Goal: Find specific page/section: Find specific page/section

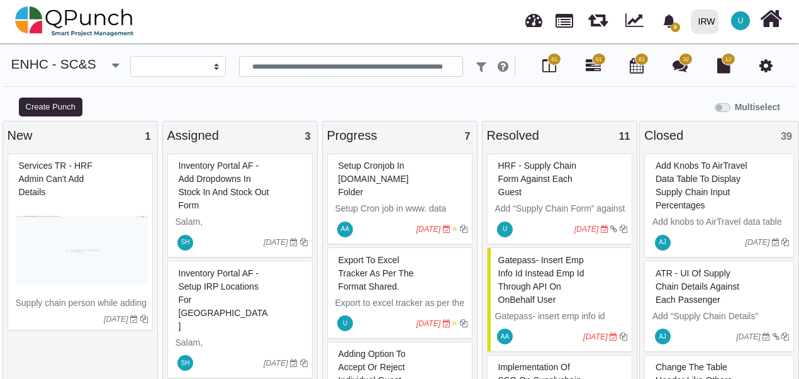
select select
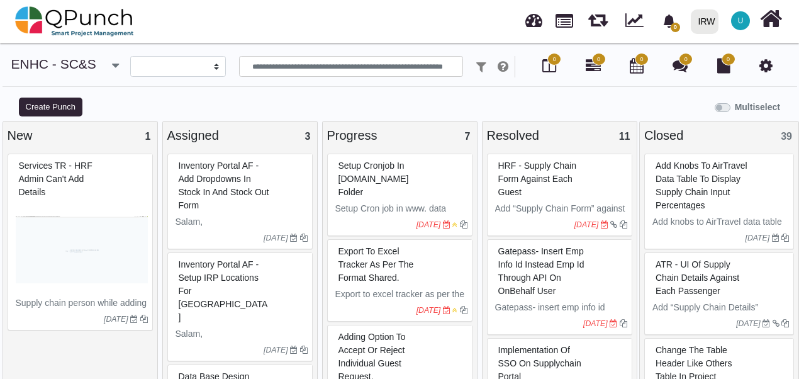
select select
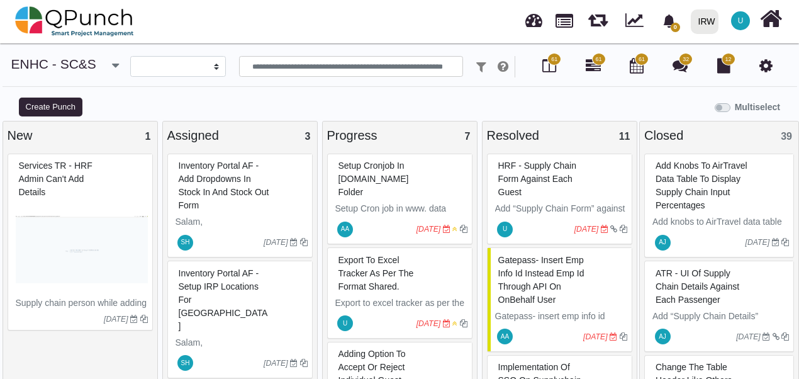
click at [72, 177] on span "Services TR - HRF Admin can't add details" at bounding box center [56, 178] width 74 height 37
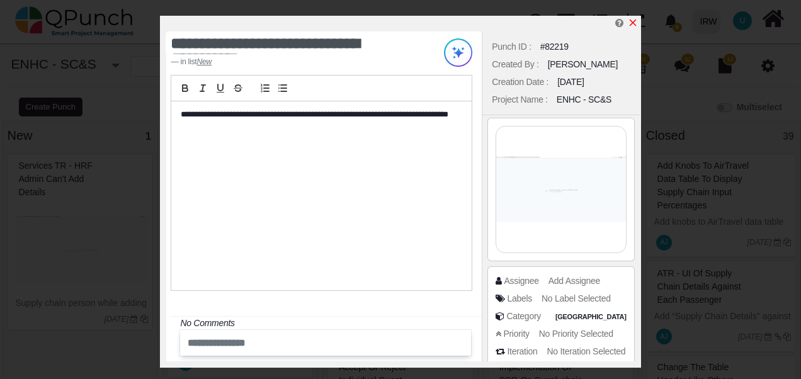
click at [636, 24] on icon "x" at bounding box center [632, 23] width 10 height 10
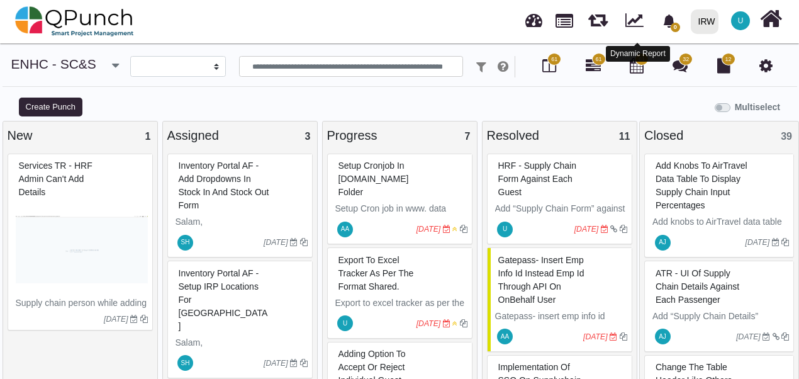
click at [632, 19] on link at bounding box center [635, 19] width 18 height 20
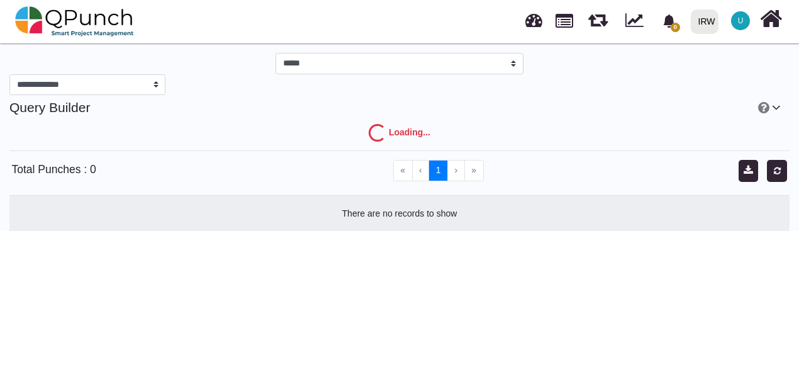
select select "***"
select select "****"
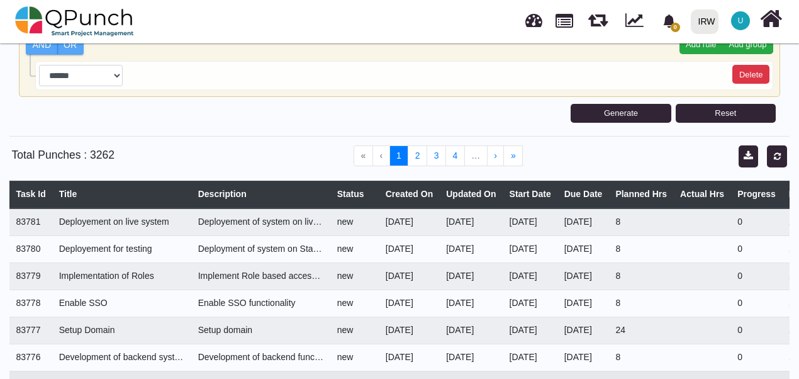
scroll to position [252, 0]
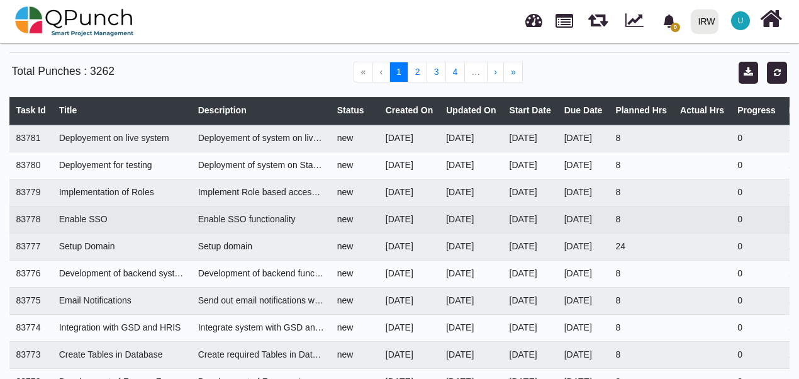
click at [254, 224] on td "Enable SSO functionality" at bounding box center [260, 219] width 139 height 27
click at [257, 216] on div "Enable SSO functionality" at bounding box center [261, 219] width 126 height 13
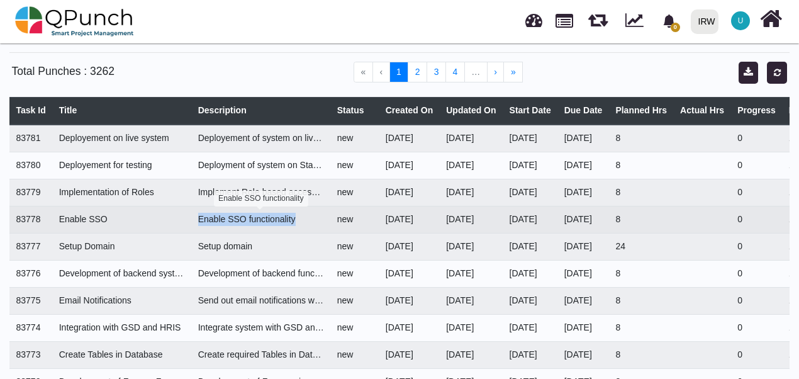
click at [257, 216] on div "Enable SSO functionality" at bounding box center [261, 219] width 126 height 13
